Goal: Check status: Check status

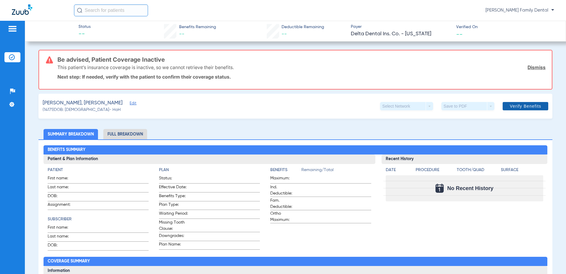
click at [518, 104] on span "Verify Benefits" at bounding box center [525, 106] width 31 height 5
click at [518, 145] on h2 "Benefits Summary" at bounding box center [296, 149] width 504 height 9
click at [516, 103] on span at bounding box center [526, 106] width 46 height 14
